Goal: Transaction & Acquisition: Purchase product/service

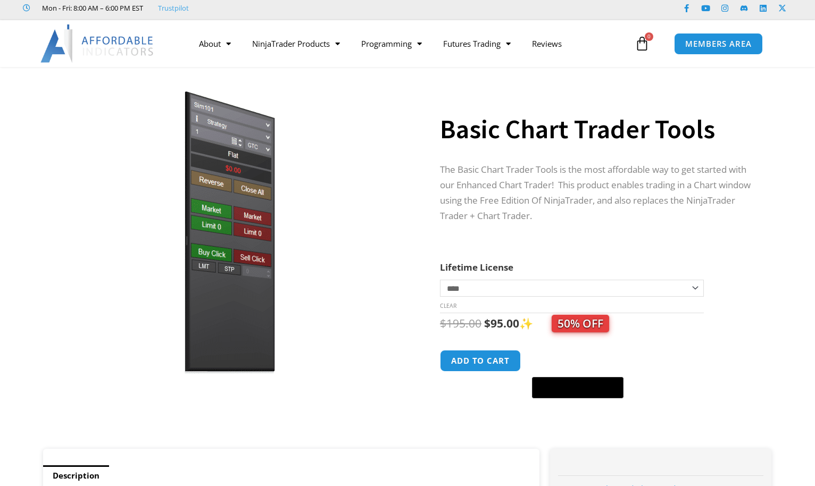
scroll to position [44, 0]
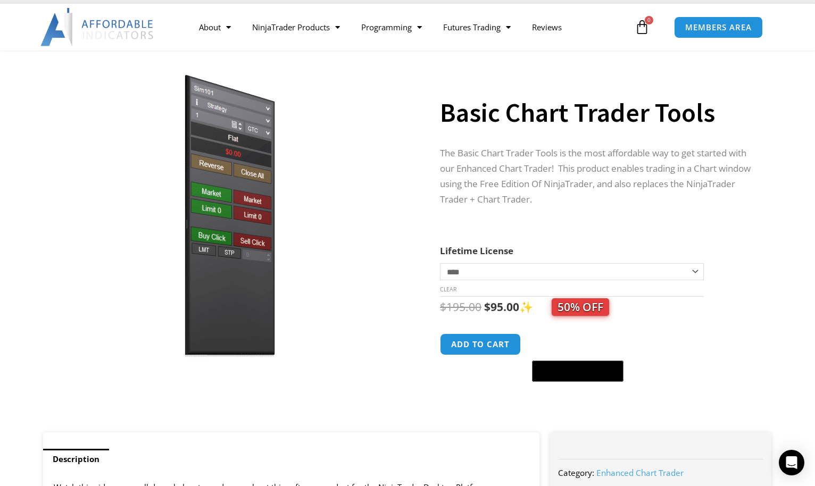
click at [480, 272] on select "**********" at bounding box center [572, 271] width 264 height 17
select select "*"
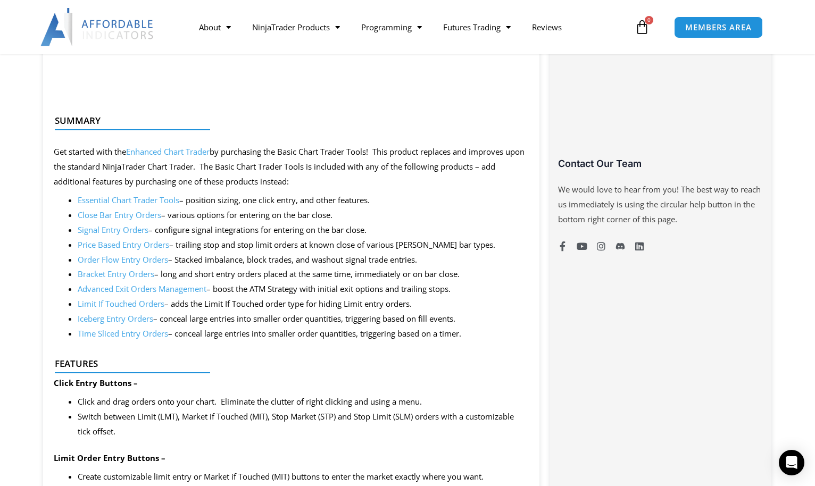
scroll to position [701, 0]
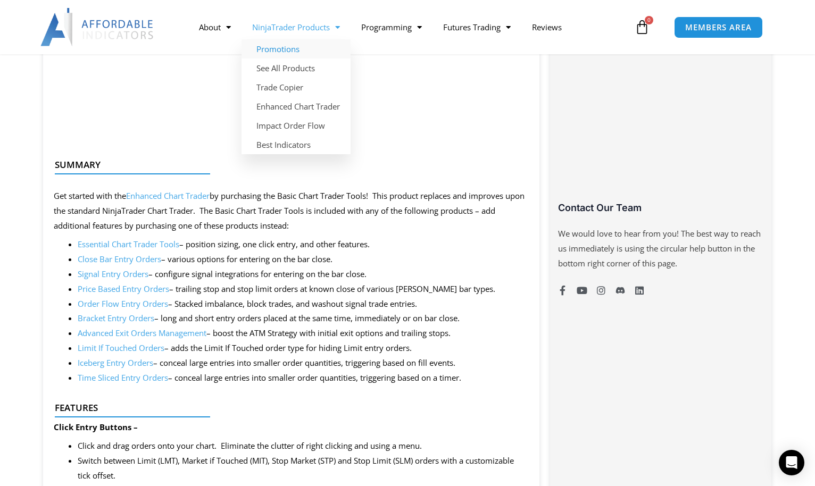
click at [301, 51] on link "Promotions" at bounding box center [296, 48] width 109 height 19
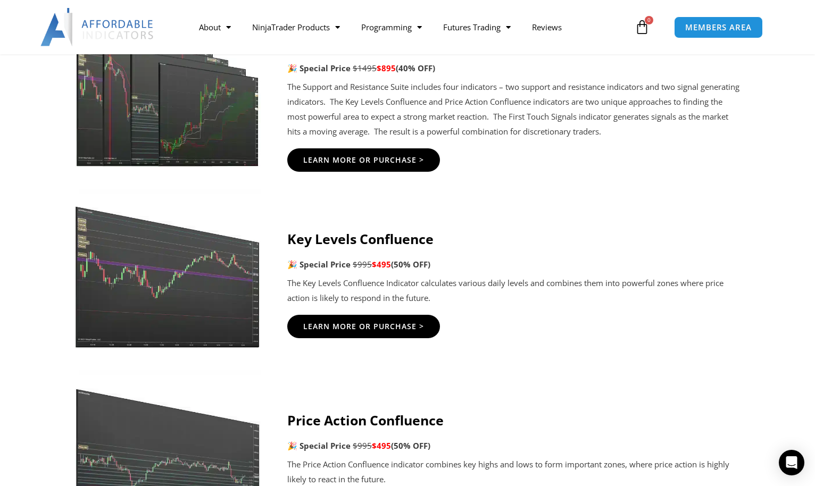
scroll to position [1488, 0]
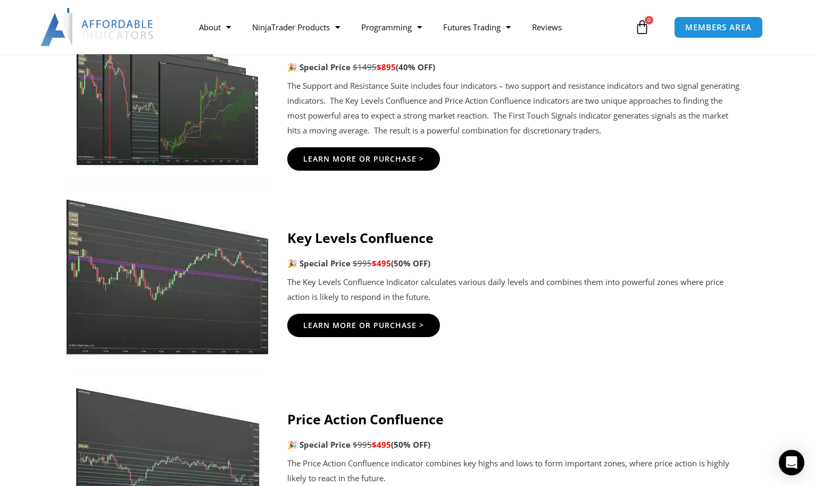
click at [203, 275] on img at bounding box center [168, 268] width 204 height 176
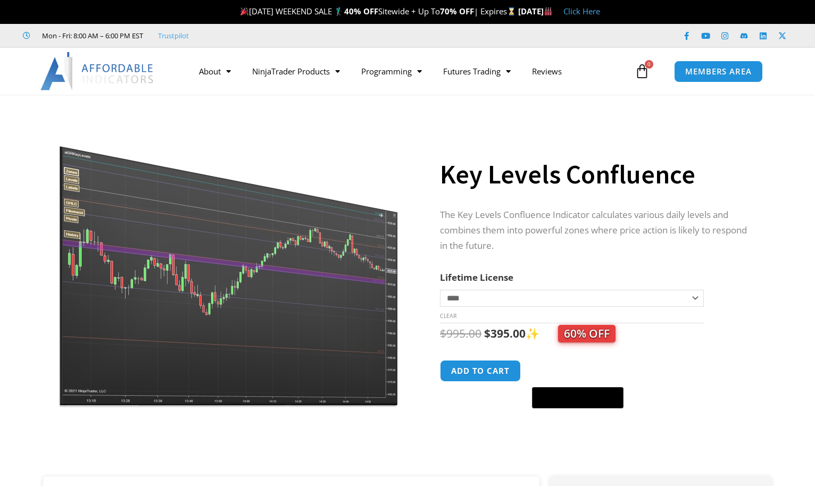
click at [225, 281] on img at bounding box center [230, 260] width 342 height 294
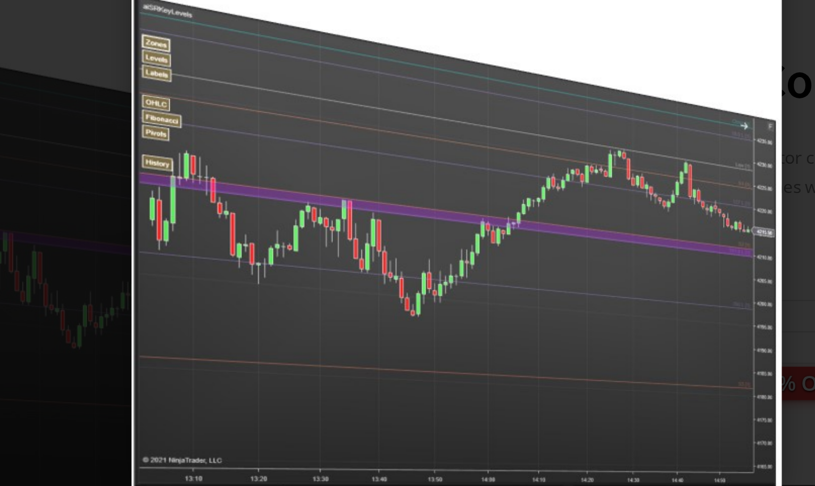
scroll to position [90, 0]
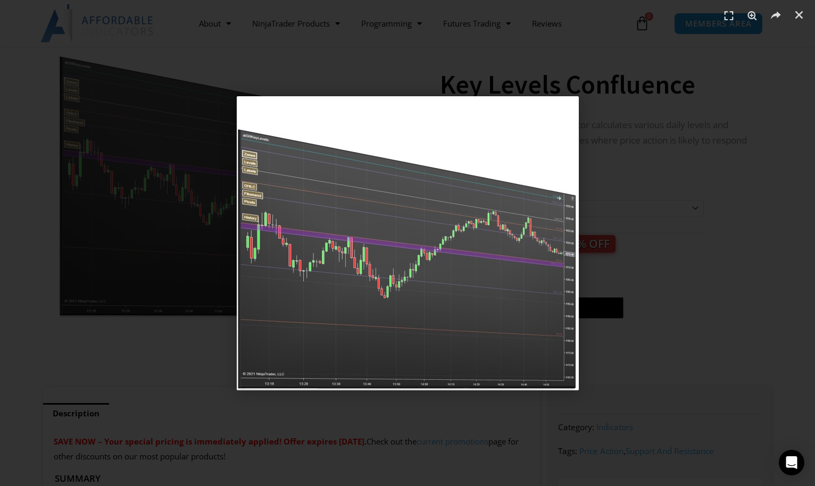
click at [771, 114] on div "1 / 1" at bounding box center [407, 243] width 741 height 412
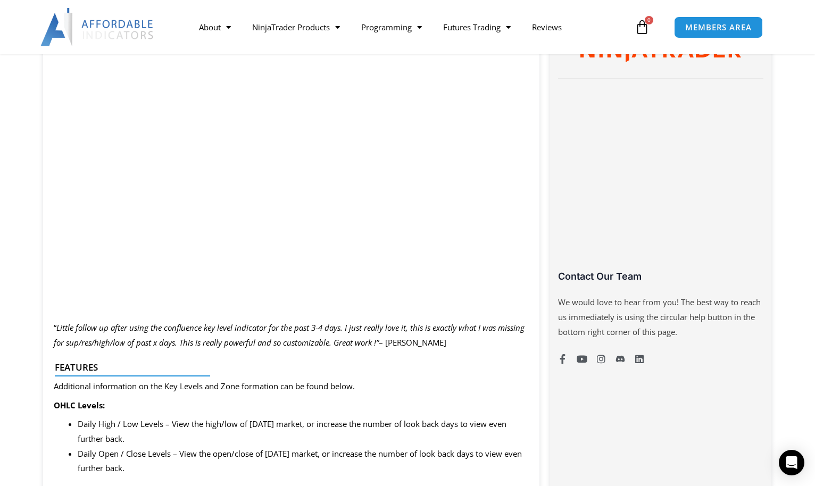
scroll to position [582, 0]
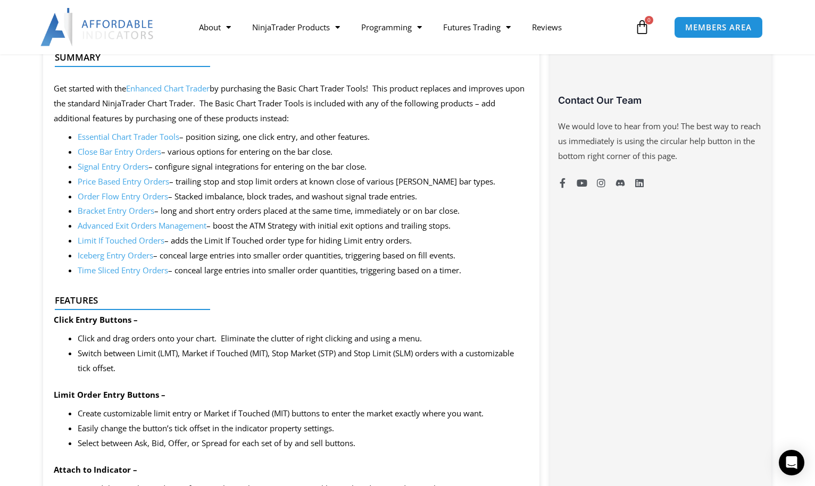
scroll to position [801, 0]
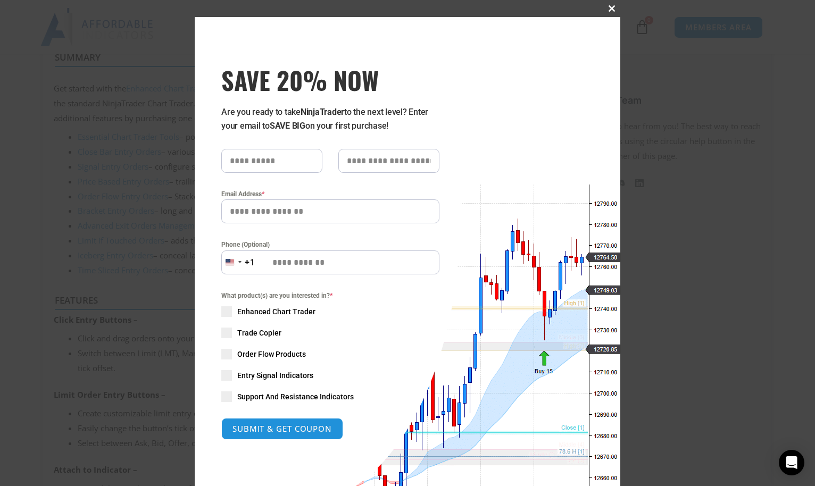
click at [614, 9] on span at bounding box center [611, 8] width 17 height 6
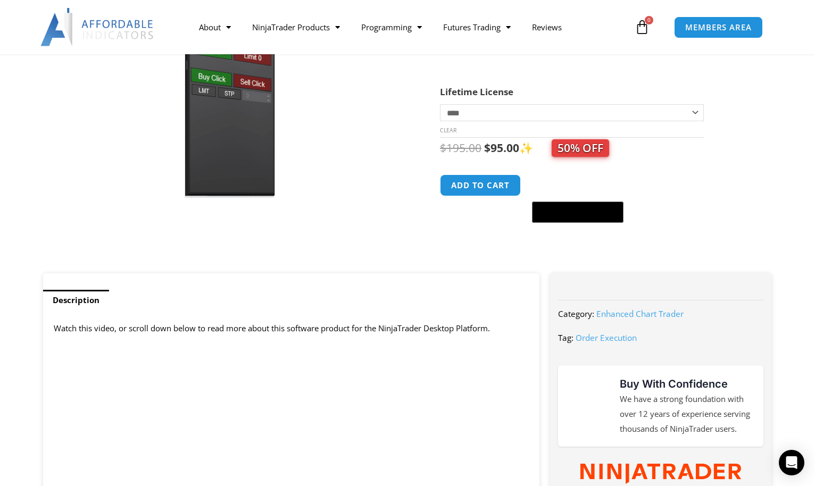
scroll to position [203, 0]
click at [498, 182] on button "Add to cart" at bounding box center [480, 186] width 85 height 23
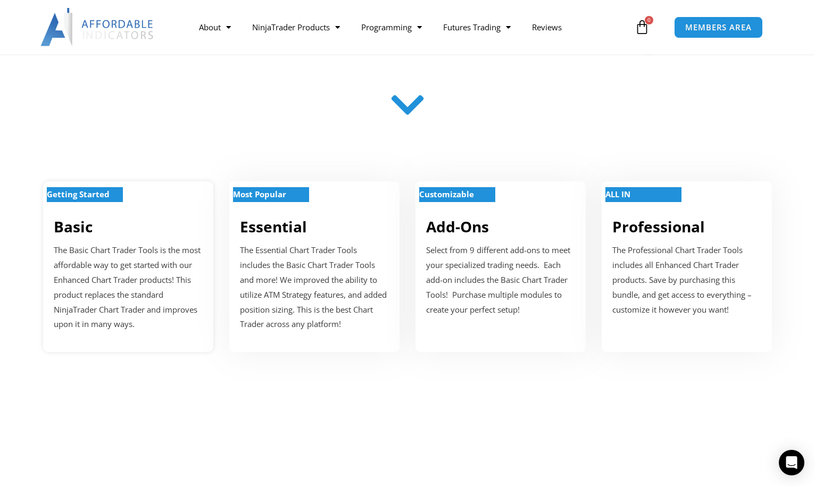
scroll to position [358, 0]
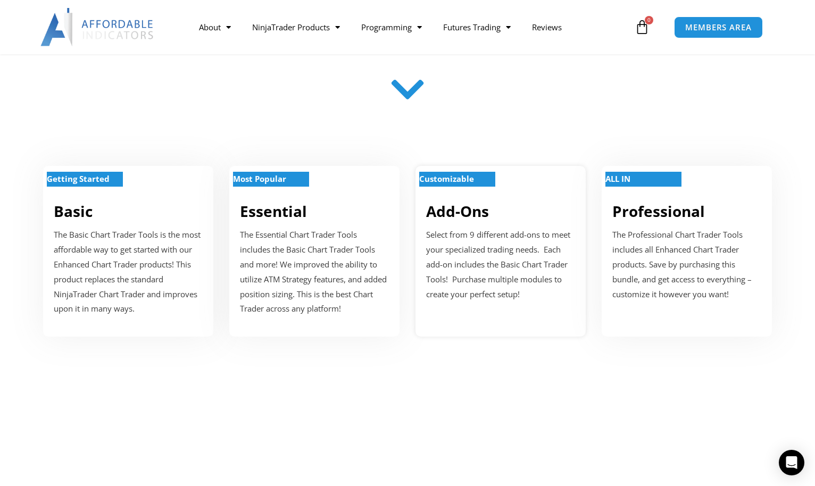
click at [497, 283] on p "Select from 9 different add-ons to meet your specialized trading needs. Each ad…" at bounding box center [500, 265] width 149 height 74
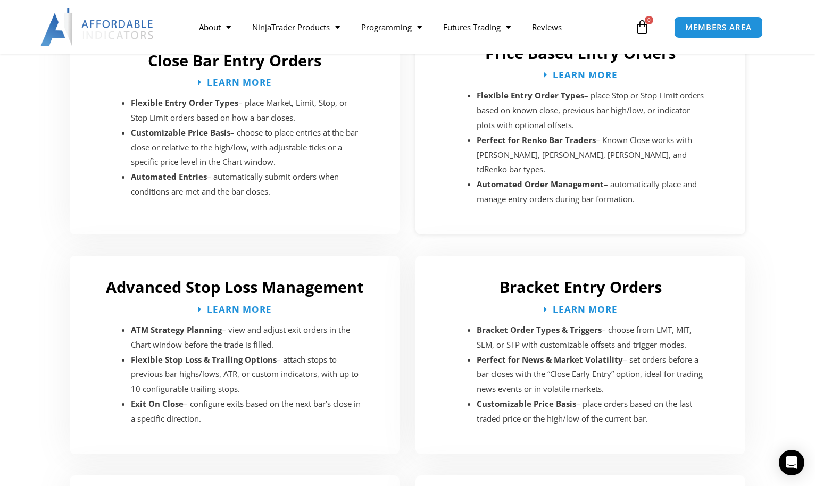
scroll to position [1626, 0]
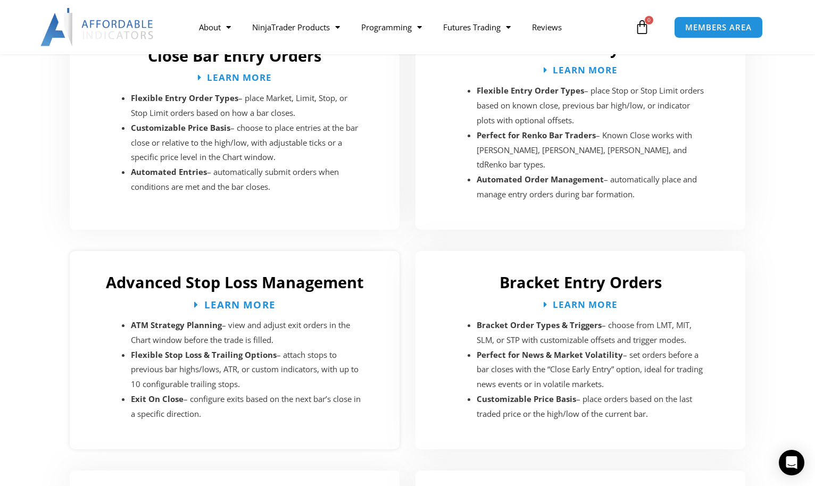
click at [255, 300] on span "Learn More" at bounding box center [239, 305] width 71 height 10
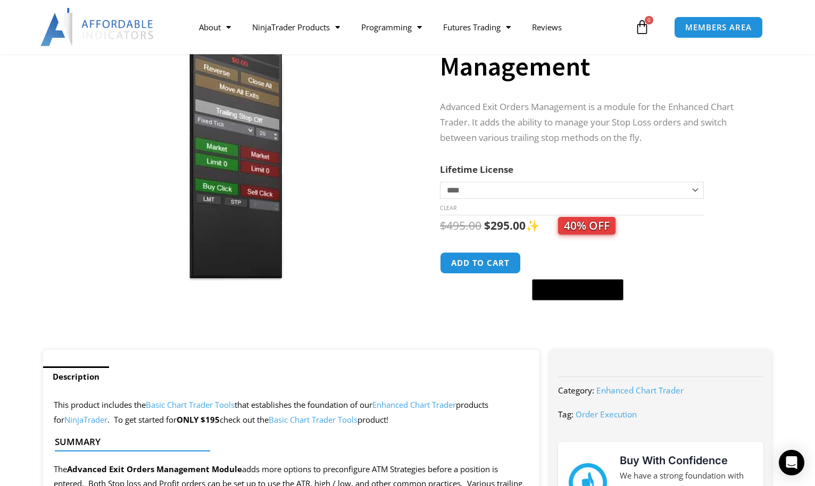
scroll to position [128, 0]
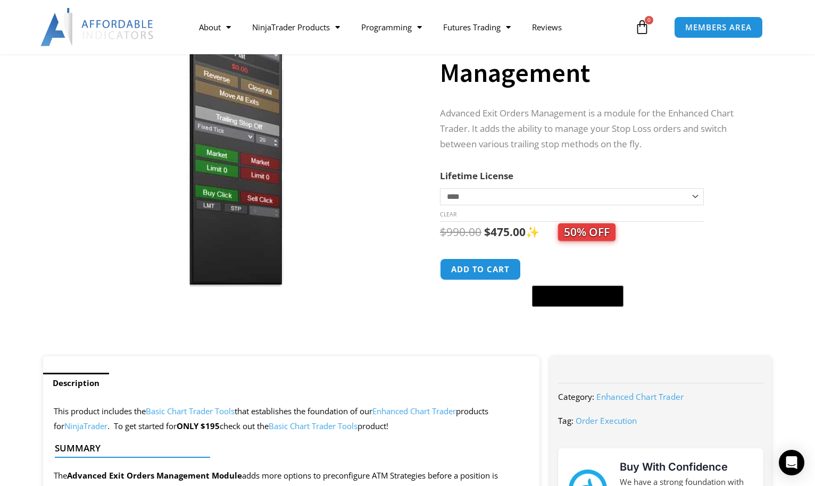
select select "*"
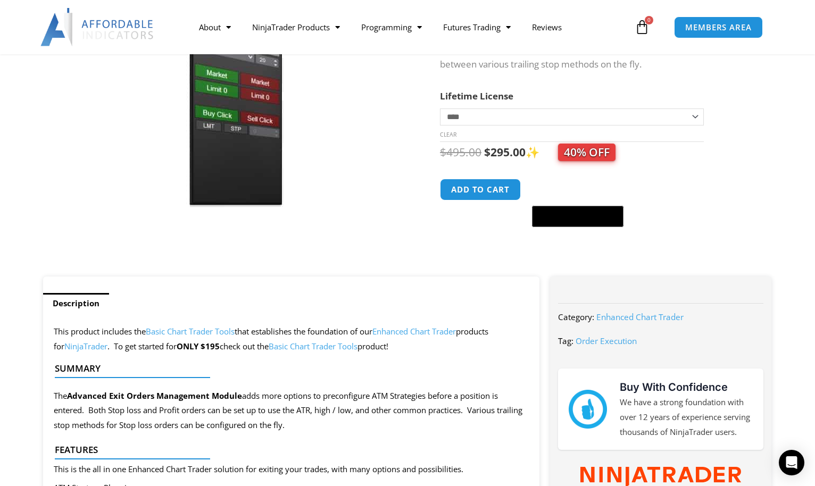
scroll to position [221, 0]
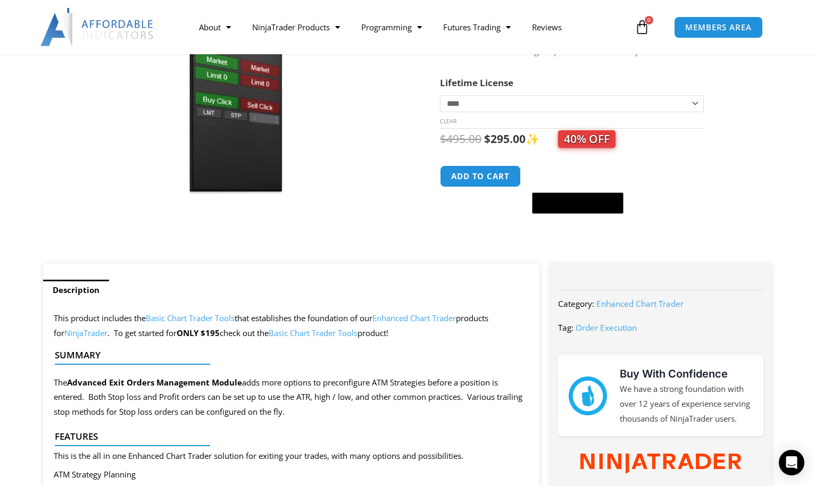
click at [376, 219] on div at bounding box center [230, 232] width 368 height 45
click at [396, 193] on img at bounding box center [230, 47] width 342 height 294
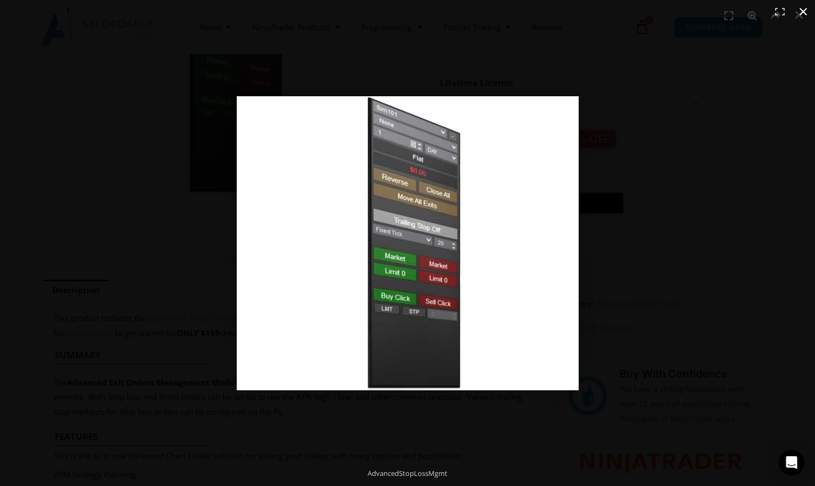
click at [634, 202] on div at bounding box center [510, 259] width 546 height 326
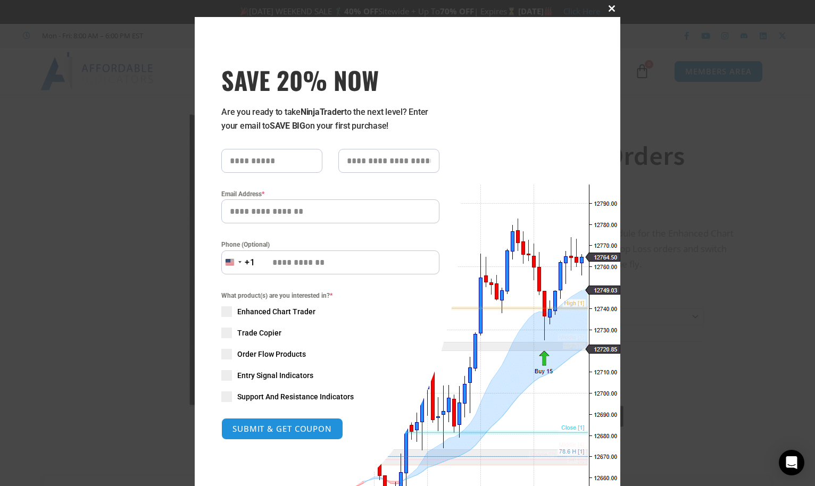
scroll to position [0, 0]
type input "******"
type input "**********"
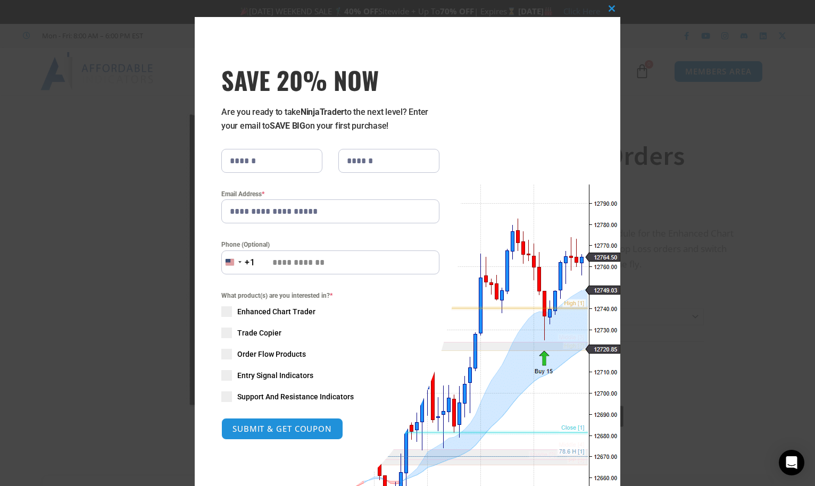
click at [278, 310] on span "Enhanced Chart Trader" at bounding box center [276, 312] width 78 height 11
click at [271, 331] on span "Trade Copier" at bounding box center [259, 333] width 44 height 11
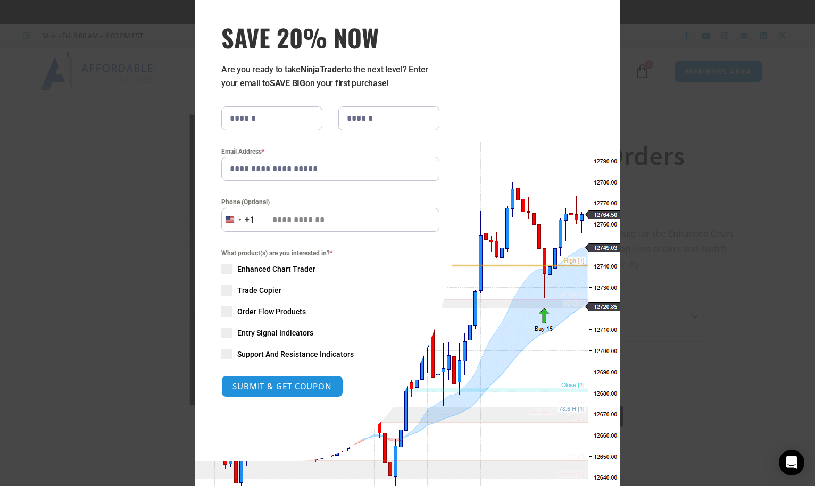
scroll to position [44, 0]
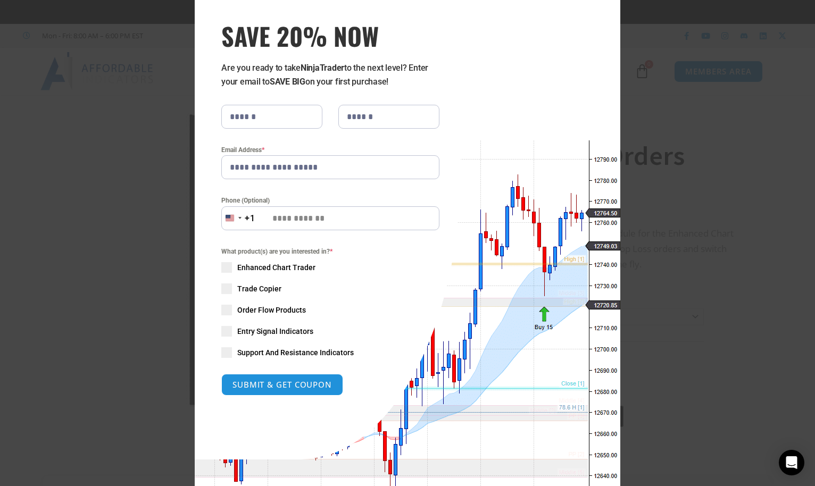
click at [289, 355] on span "Support And Resistance Indicators" at bounding box center [295, 352] width 117 height 11
click at [291, 353] on span "Support And Resistance Indicators" at bounding box center [295, 352] width 117 height 11
click at [293, 383] on button "SUBMIT & GET COUPON" at bounding box center [282, 385] width 128 height 23
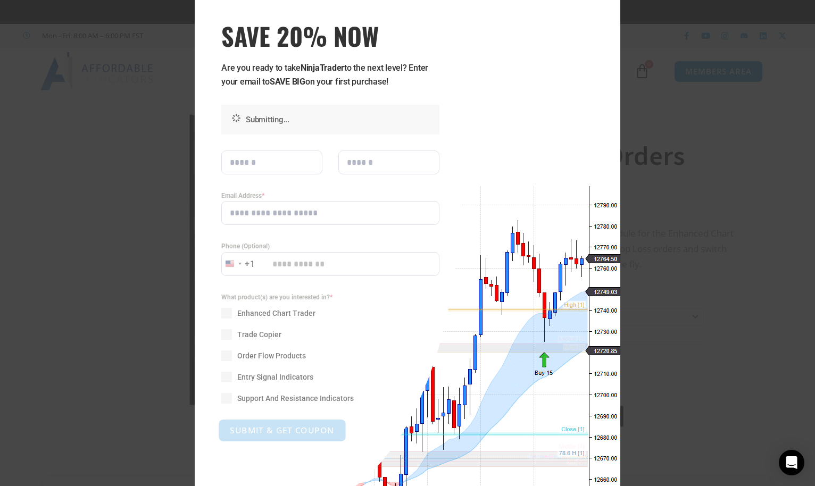
scroll to position [0, 0]
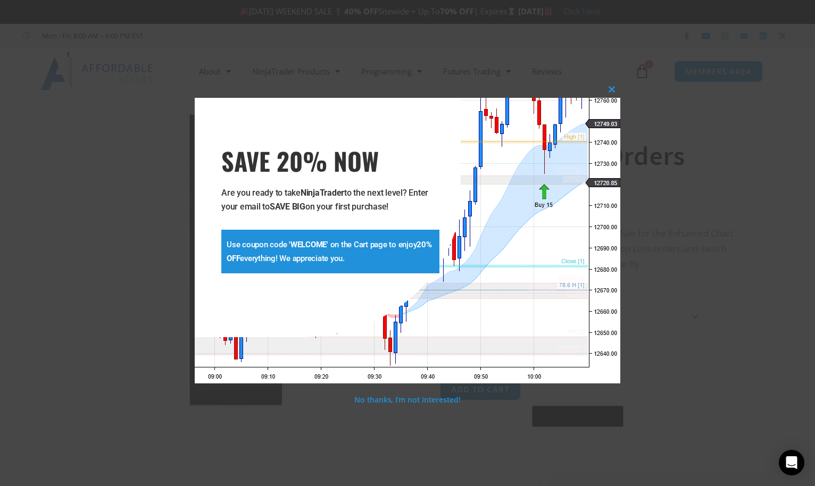
click at [306, 243] on strong "WELCOME" at bounding box center [309, 245] width 36 height 10
copy strong "WELCOME"
click at [613, 90] on span at bounding box center [611, 89] width 17 height 6
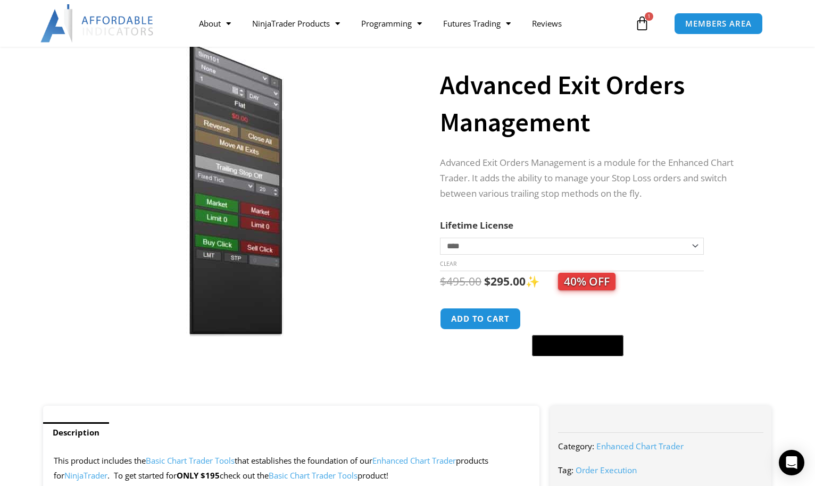
scroll to position [77, 0]
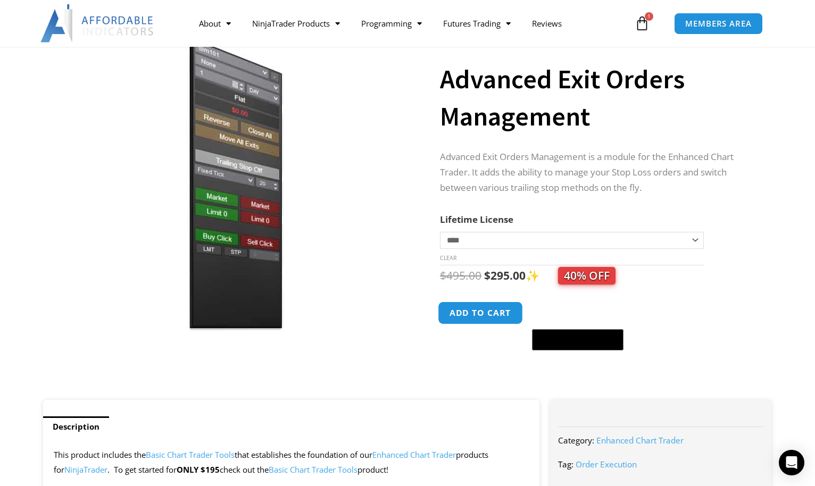
click at [495, 321] on button "Add to cart" at bounding box center [480, 313] width 85 height 23
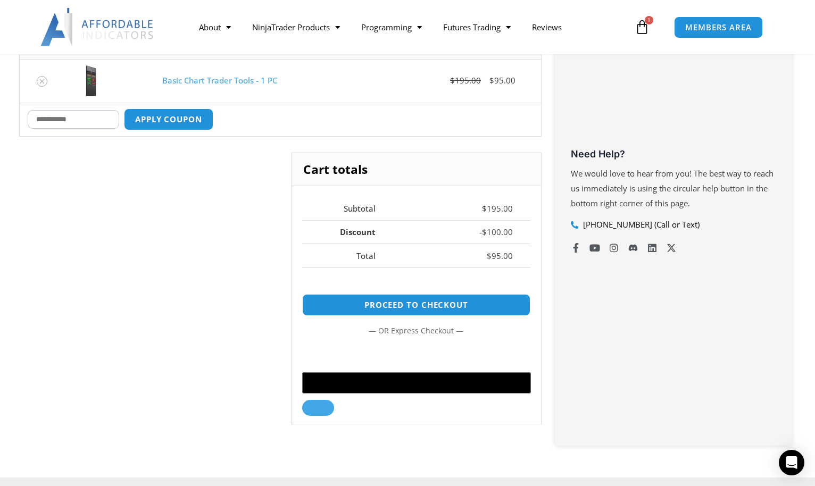
scroll to position [320, 0]
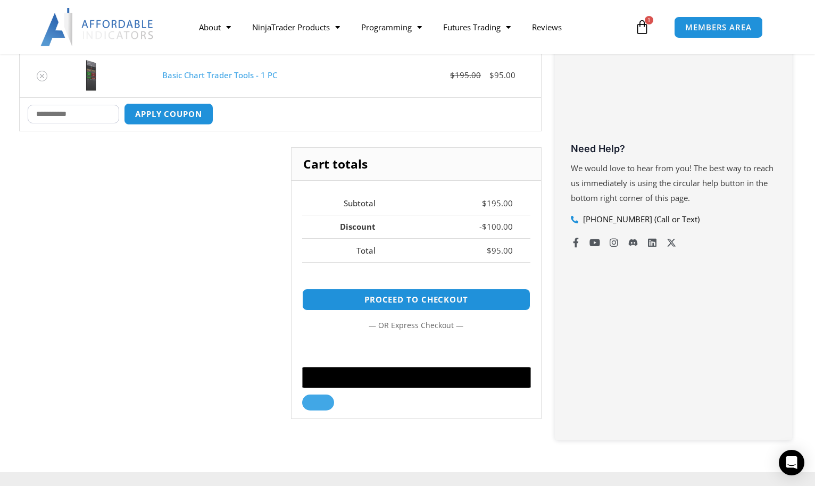
click at [68, 110] on input "Coupon:" at bounding box center [74, 114] width 92 height 19
paste input "*******"
type input "*******"
click at [179, 109] on button "Apply coupon" at bounding box center [169, 114] width 94 height 23
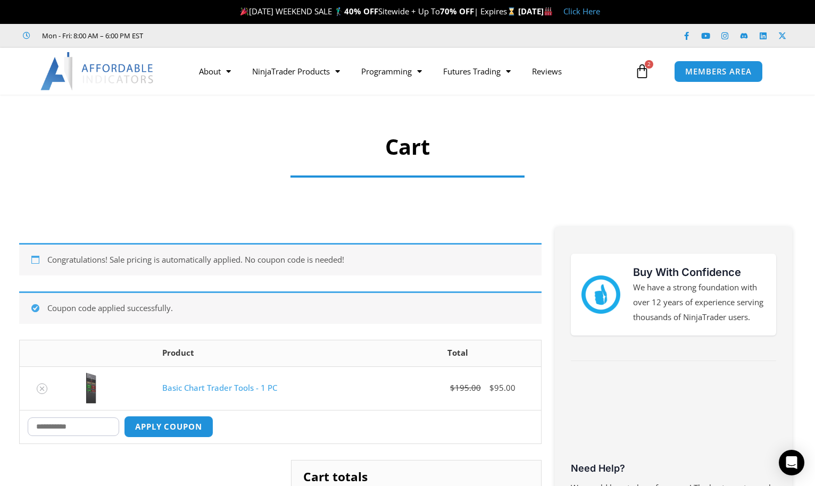
scroll to position [0, 0]
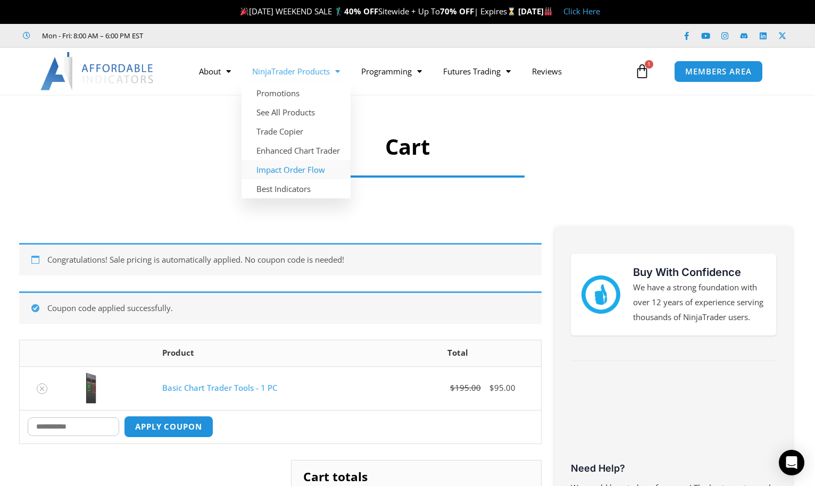
click at [307, 169] on link "Impact Order Flow" at bounding box center [296, 169] width 109 height 19
click at [305, 186] on link "Best Indicators" at bounding box center [296, 188] width 109 height 19
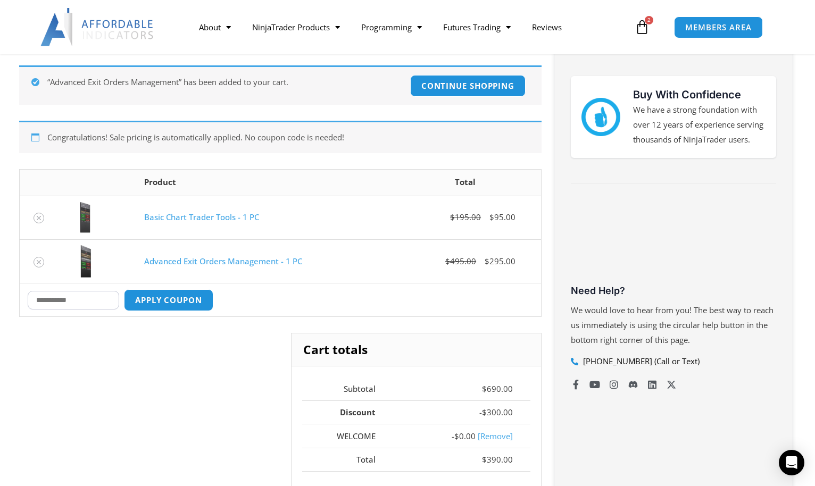
scroll to position [169, 0]
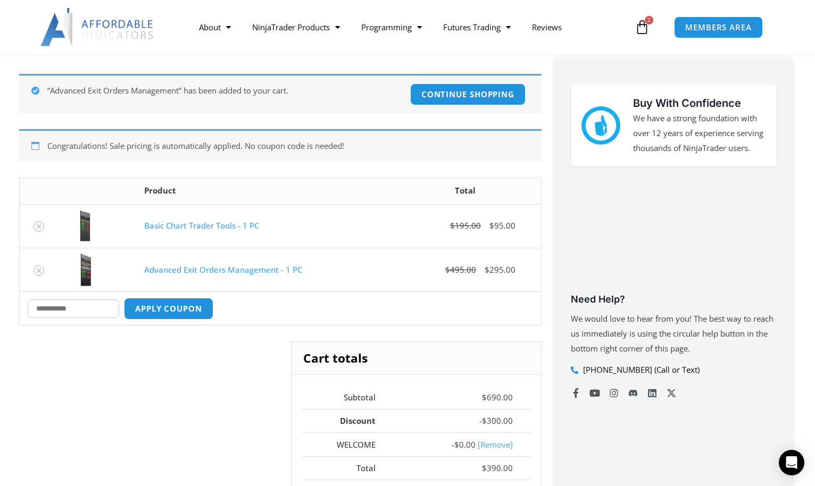
click at [88, 308] on input "Coupon:" at bounding box center [74, 309] width 92 height 19
paste input "*******"
type input "*********"
click at [177, 313] on button "Apply coupon" at bounding box center [169, 308] width 94 height 23
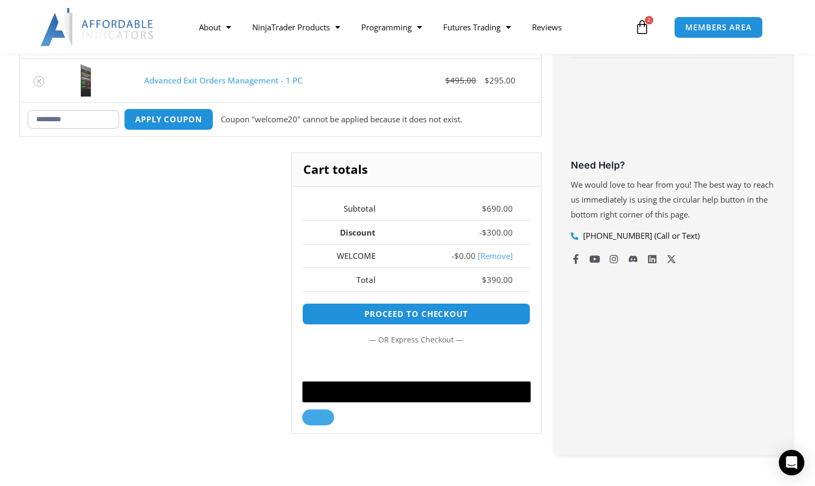
scroll to position [292, 0]
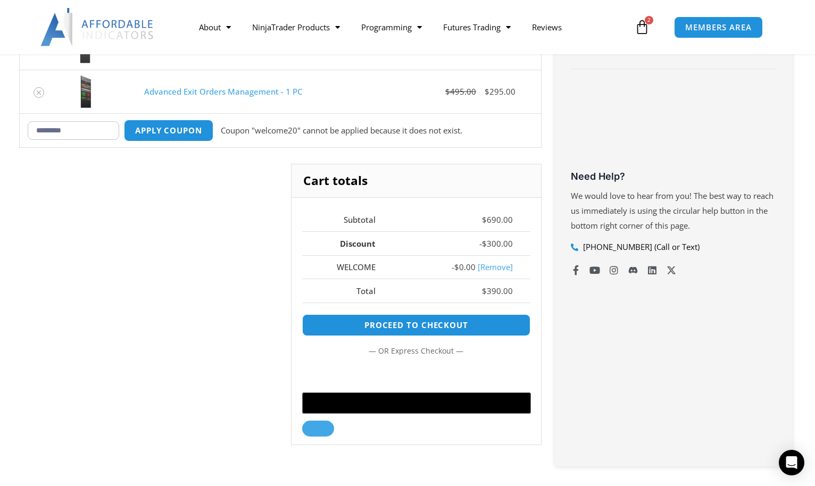
click at [497, 270] on link "[Remove]" at bounding box center [495, 267] width 35 height 11
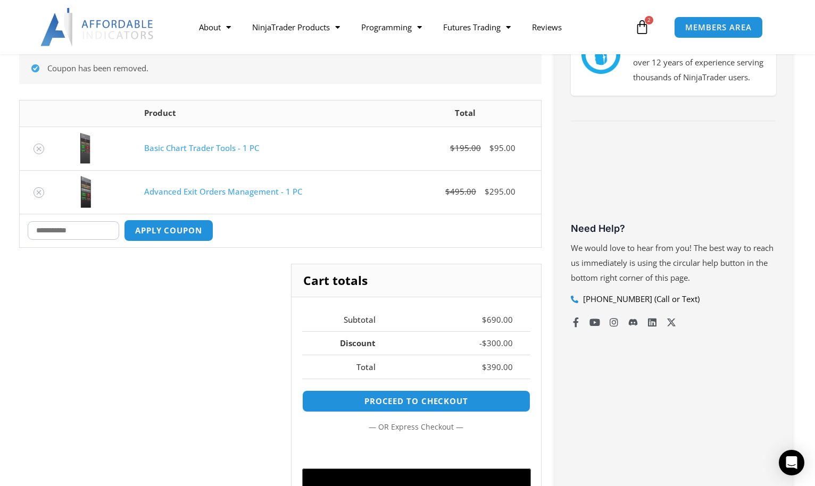
scroll to position [238, 0]
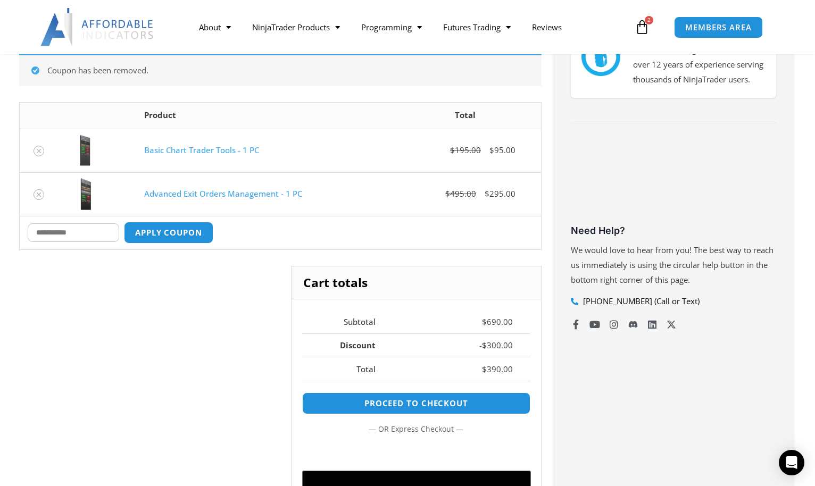
click at [87, 228] on input "Coupon:" at bounding box center [74, 233] width 92 height 19
type input "*********"
click at [153, 230] on button "Apply coupon" at bounding box center [169, 232] width 94 height 23
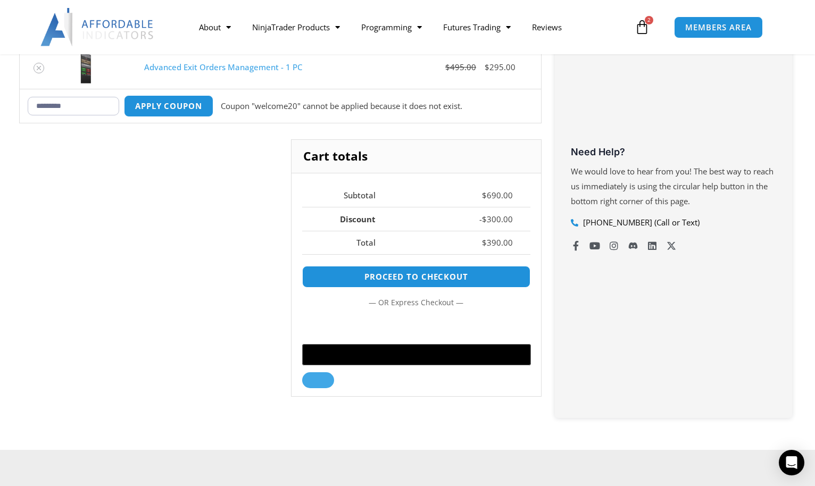
scroll to position [316, 0]
type input "*********"
click at [155, 104] on button "Apply coupon" at bounding box center [169, 106] width 94 height 23
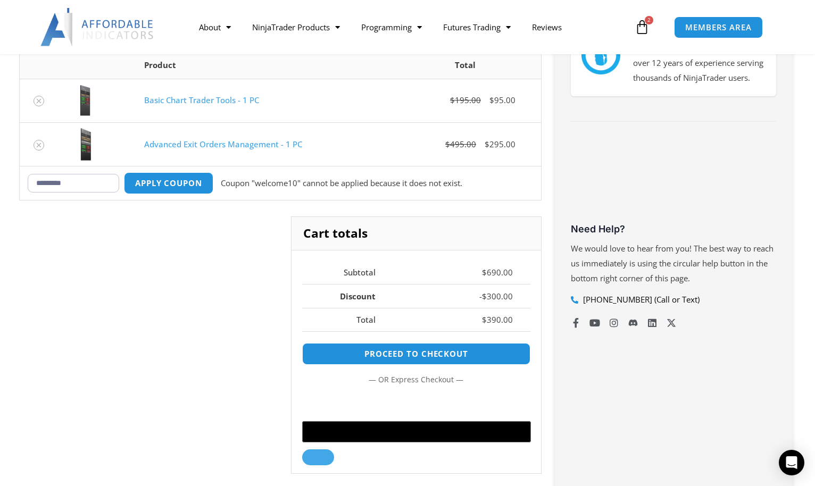
scroll to position [222, 0]
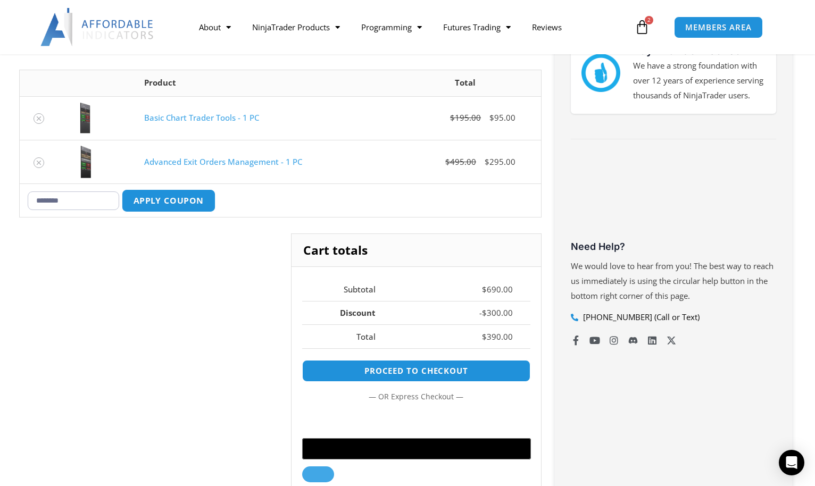
type input "********"
click at [169, 205] on button "Apply coupon" at bounding box center [169, 200] width 94 height 23
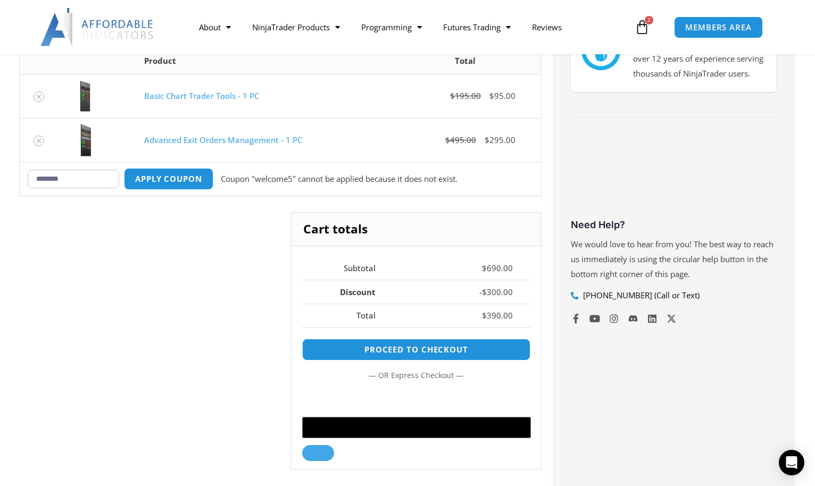
scroll to position [240, 0]
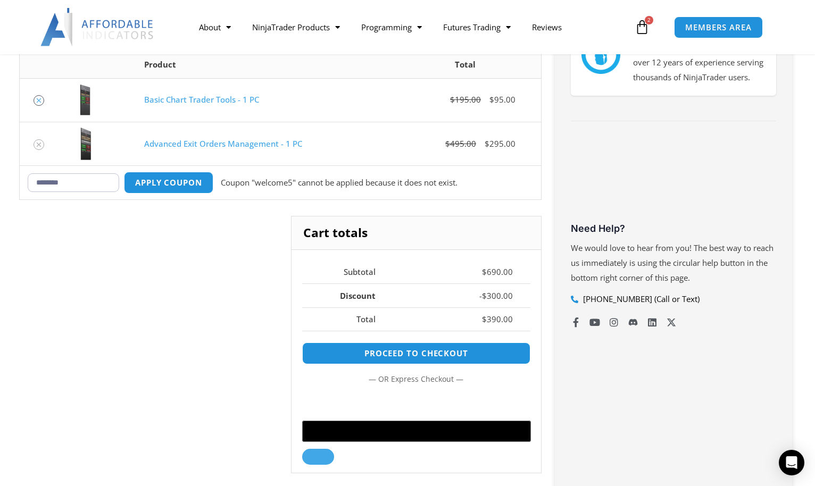
click at [37, 98] on icon "Remove Basic Chart Trader Tools - 1 PC from cart" at bounding box center [39, 100] width 4 height 4
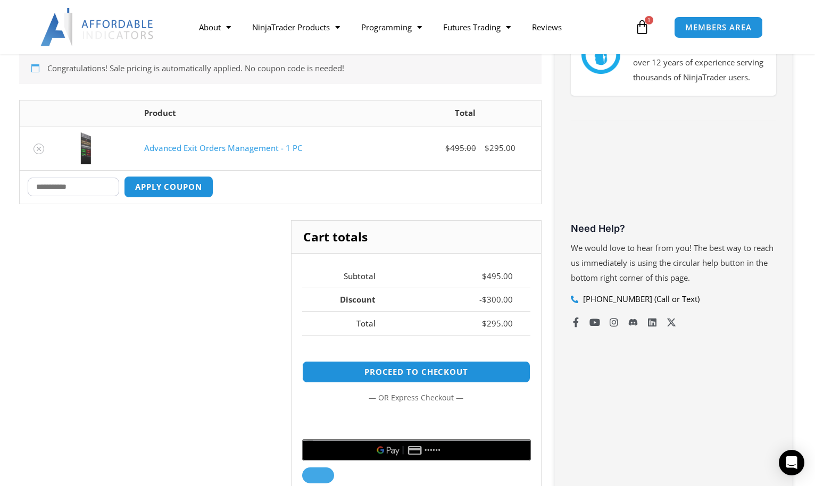
scroll to position [190, 0]
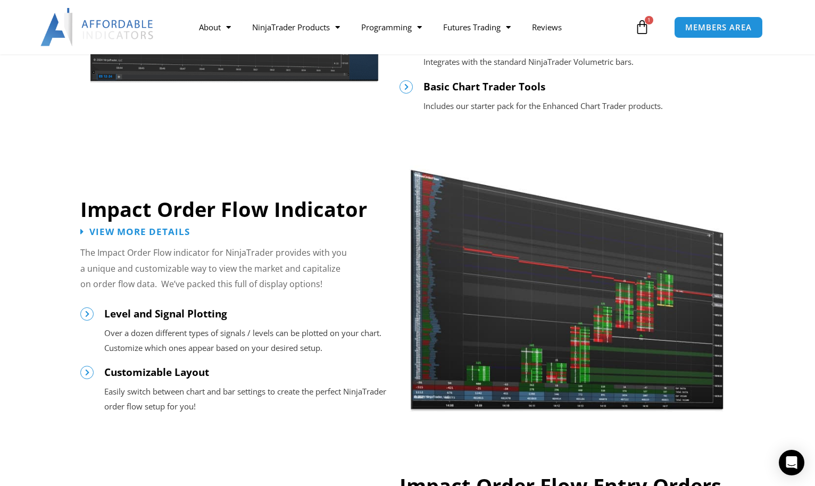
scroll to position [738, 0]
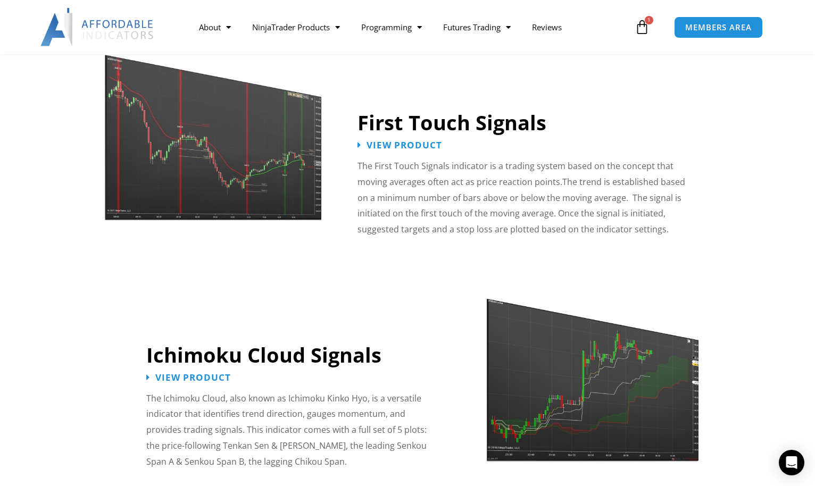
scroll to position [1672, 0]
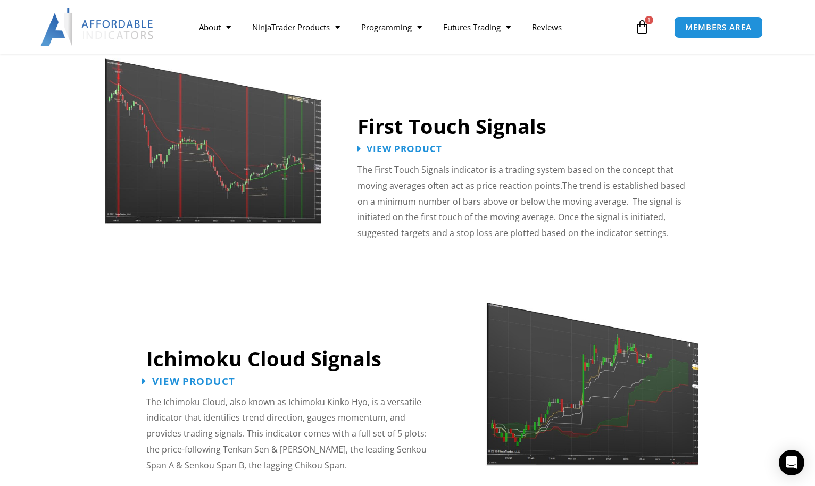
click at [189, 376] on span "View Product" at bounding box center [193, 381] width 83 height 10
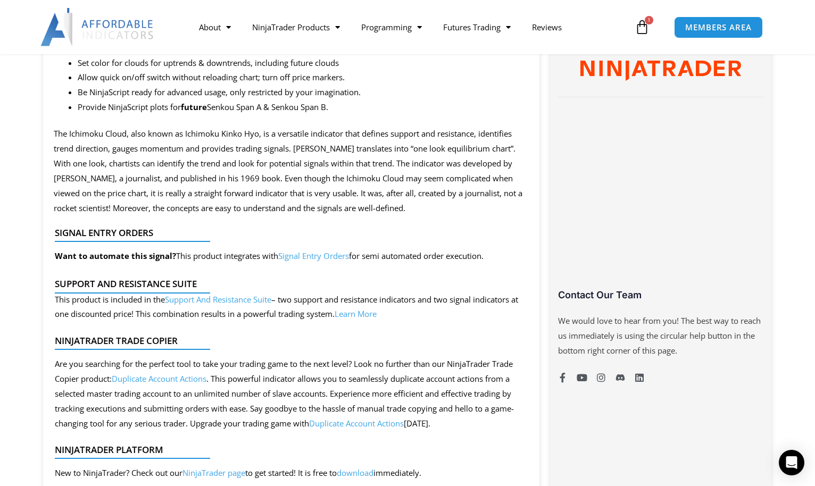
scroll to position [608, 0]
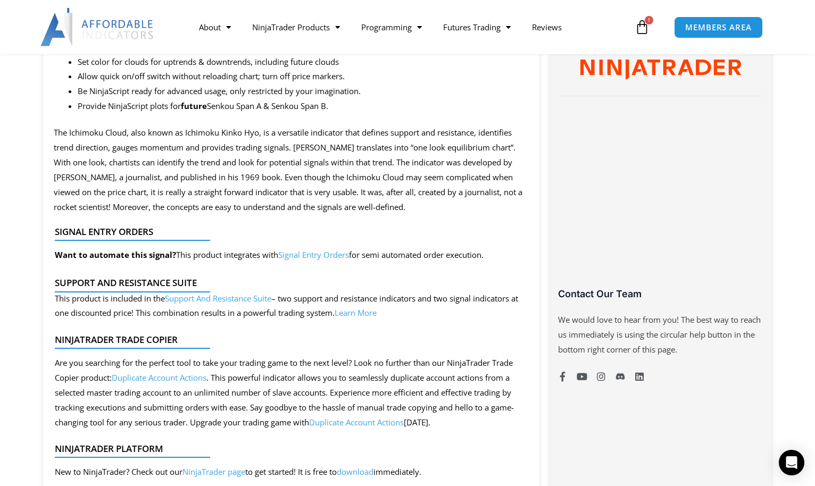
click at [312, 251] on link "Signal Entry Orders" at bounding box center [313, 255] width 71 height 11
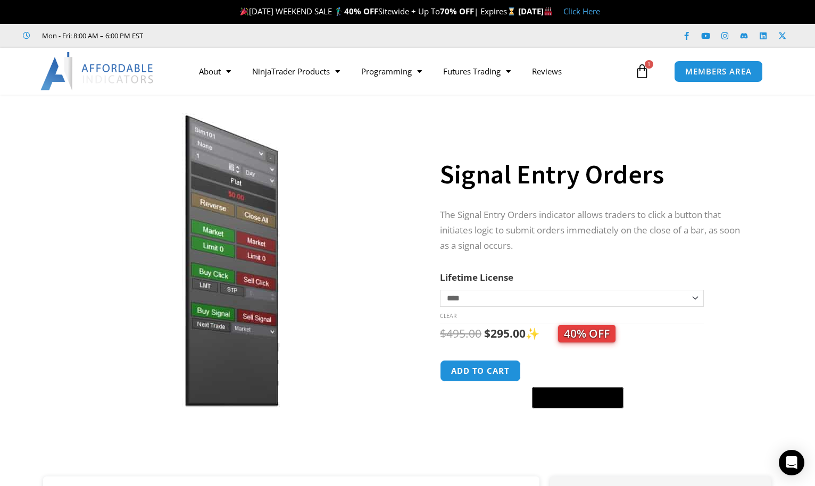
scroll to position [-1, 0]
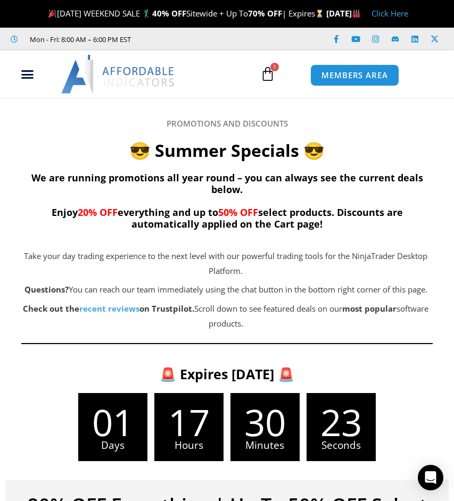
click at [270, 81] on icon at bounding box center [267, 74] width 15 height 15
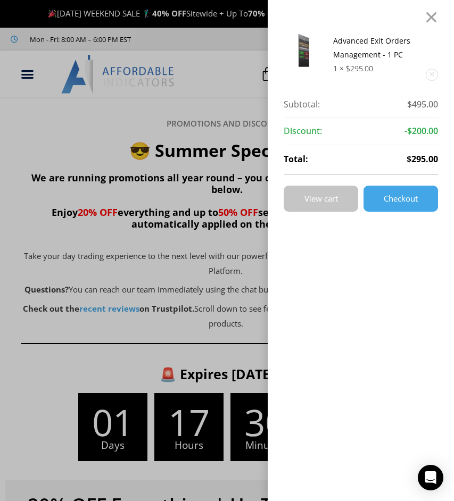
click at [318, 200] on span "View cart" at bounding box center [321, 199] width 34 height 8
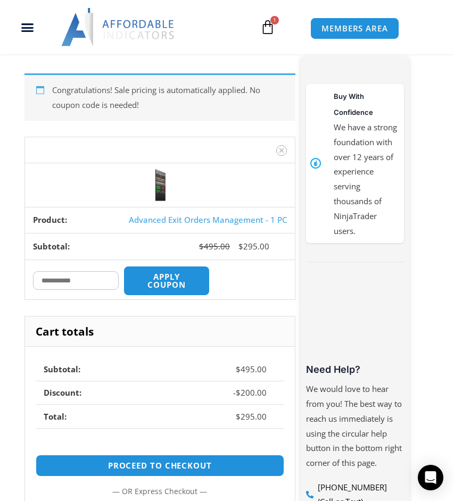
scroll to position [154, 0]
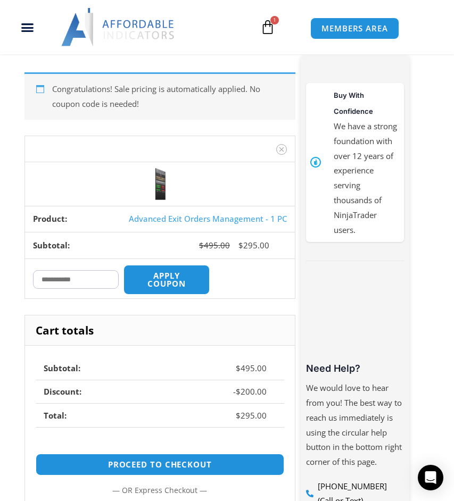
click at [78, 287] on input "Coupon:" at bounding box center [76, 279] width 86 height 19
type input "****"
click at [181, 286] on button "Apply coupon" at bounding box center [166, 279] width 90 height 31
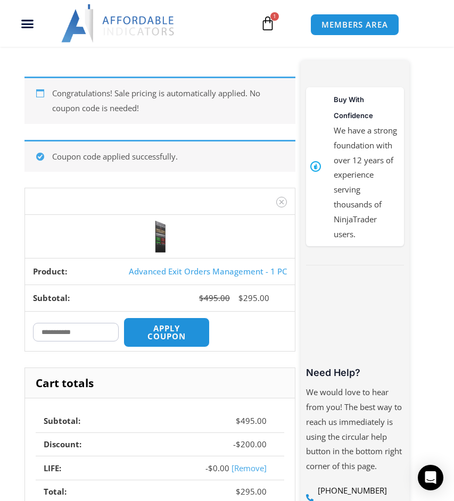
scroll to position [42, 0]
